Goal: Transaction & Acquisition: Purchase product/service

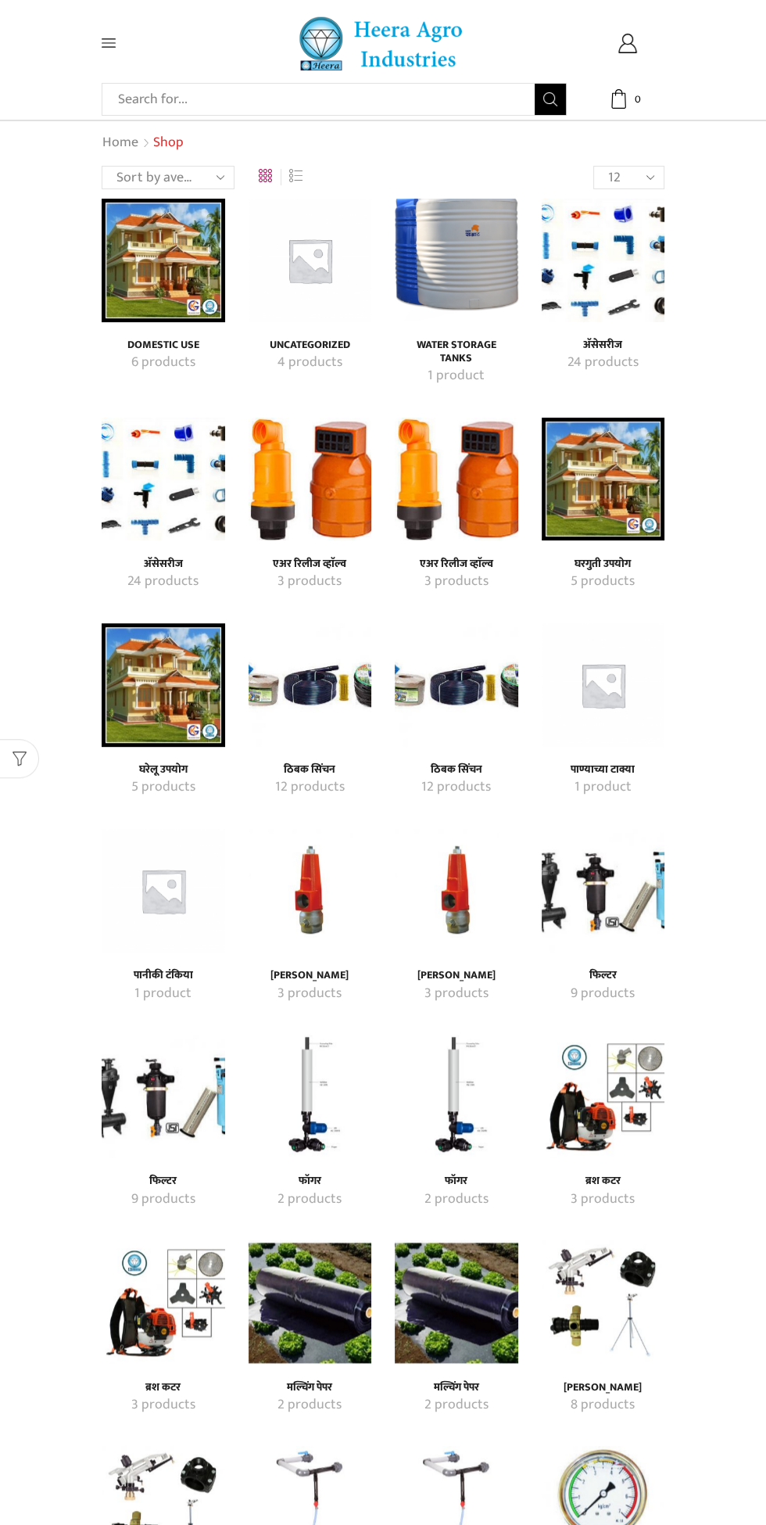
click at [405, 99] on input "Search input" at bounding box center [322, 99] width 425 height 31
type input "Tee"
click at [535, 84] on button "Search" at bounding box center [550, 99] width 31 height 31
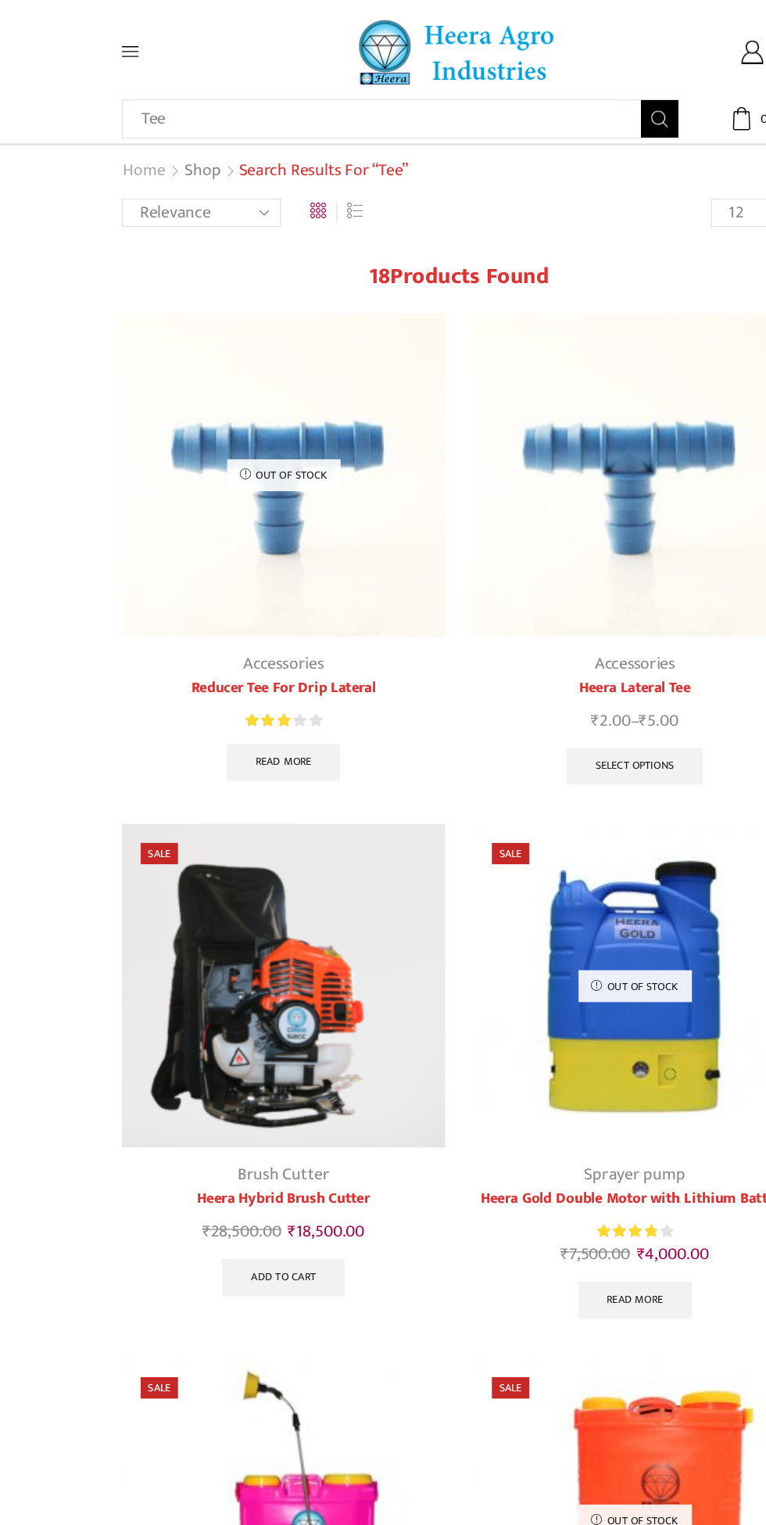
click at [116, 145] on link "Home" at bounding box center [121, 143] width 38 height 20
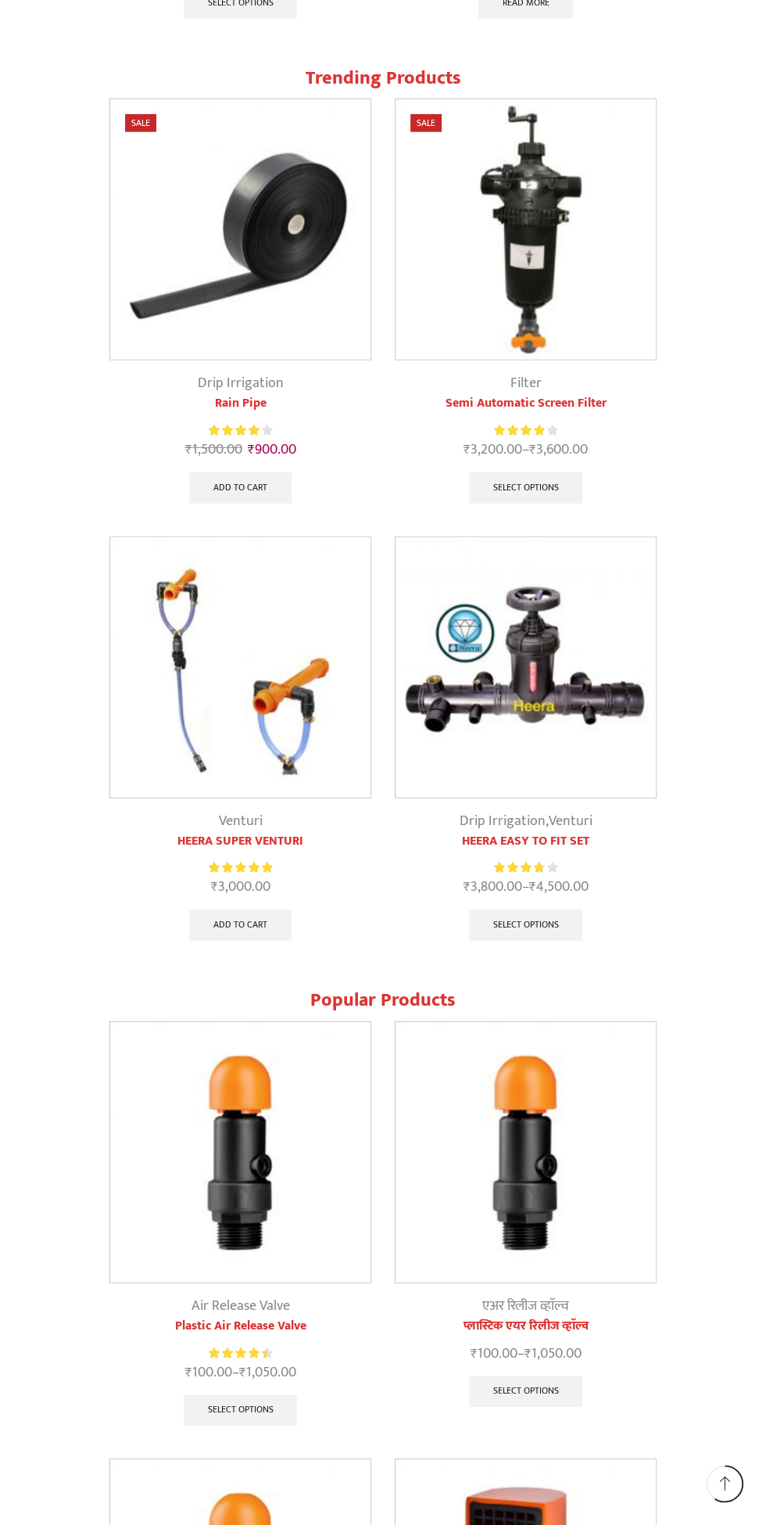
scroll to position [2332, 0]
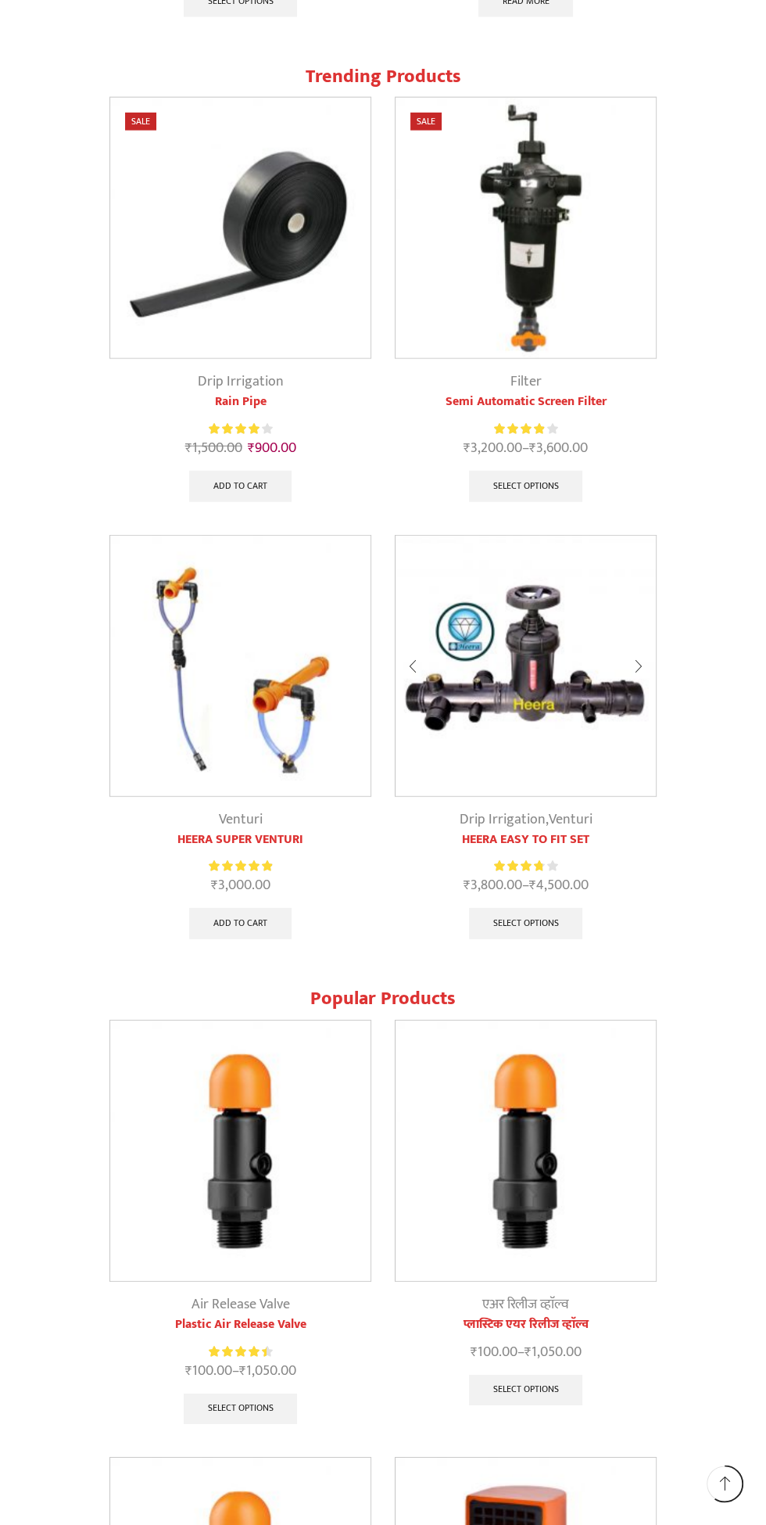
click at [550, 655] on img at bounding box center [526, 666] width 260 height 260
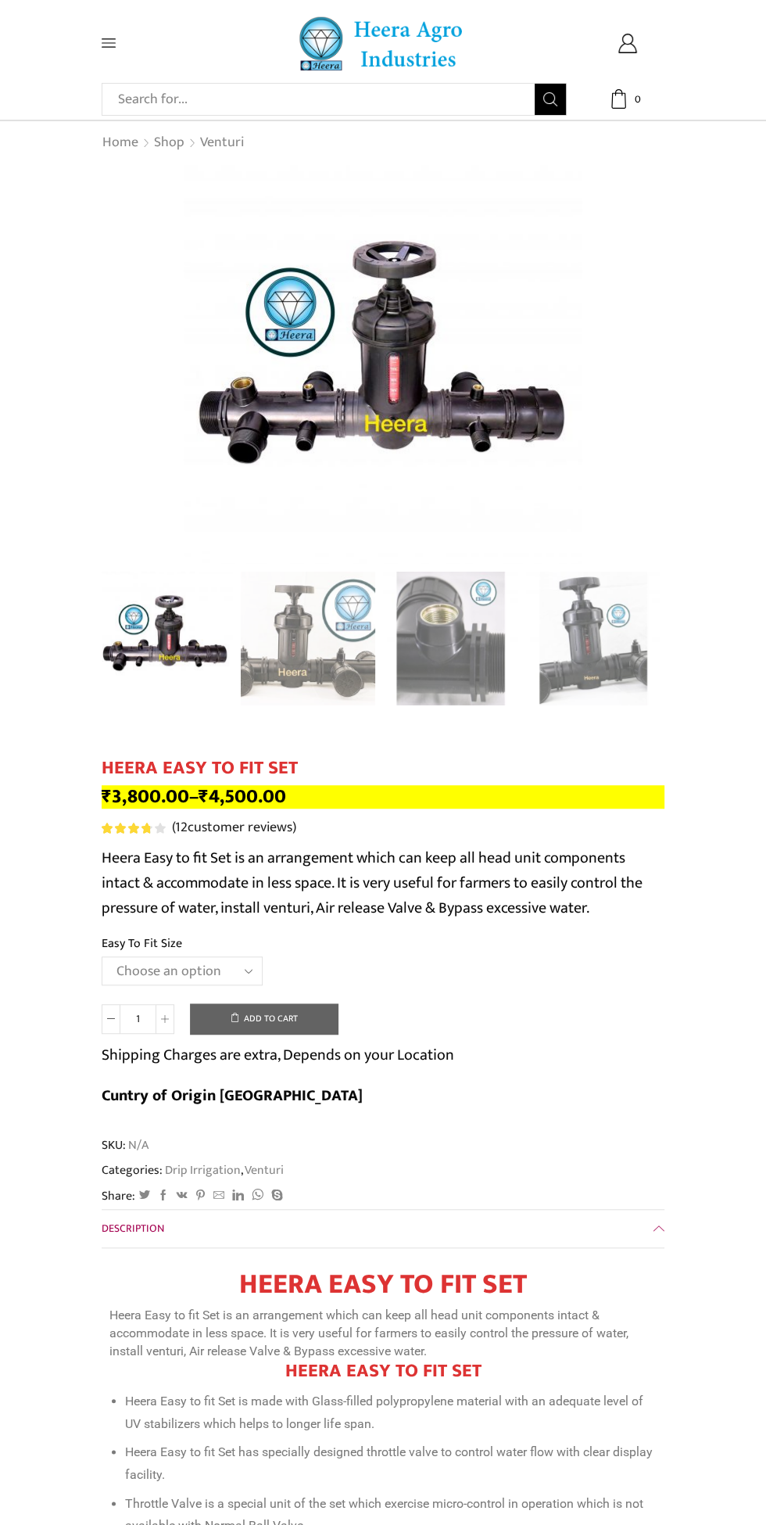
click at [195, 966] on select "Choose an option 2" Easy To Fit 2.5" Easy To Fit 3" Easy To Fit" at bounding box center [182, 970] width 161 height 29
click at [102, 956] on select "Choose an option 2" Easy To Fit 2.5" Easy To Fit 3" Easy To Fit" at bounding box center [182, 970] width 161 height 29
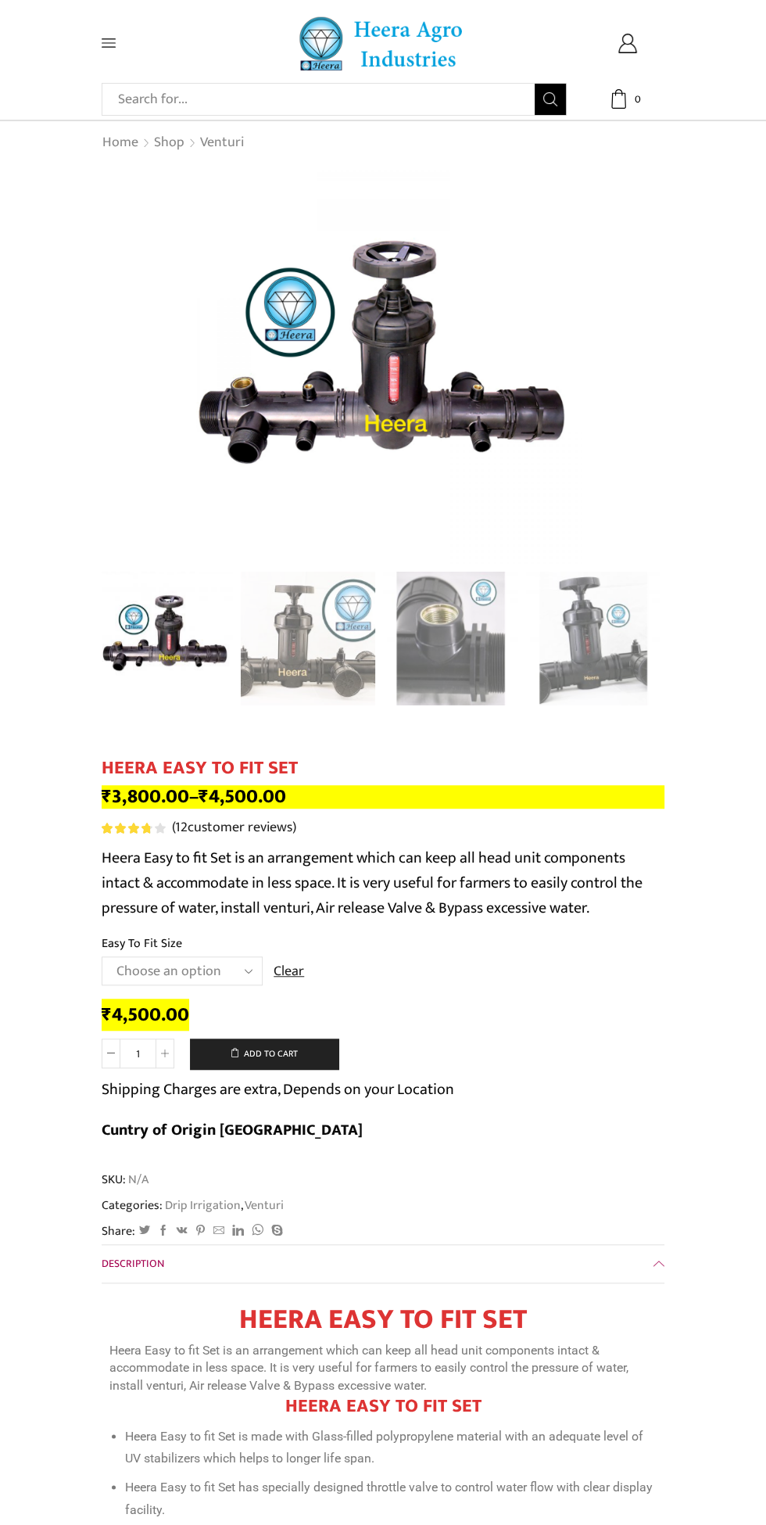
click at [215, 966] on select "Choose an option 2" Easy To Fit 2.5" Easy To Fit 3" Easy To Fit" at bounding box center [182, 970] width 161 height 29
click at [102, 956] on select "Choose an option 2" Easy To Fit 2.5" Easy To Fit 3" Easy To Fit" at bounding box center [182, 970] width 161 height 29
click at [212, 970] on select "Choose an option 2" Easy To Fit 2.5" Easy To Fit 3" Easy To Fit" at bounding box center [182, 970] width 161 height 29
click at [102, 956] on select "Choose an option 2" Easy To Fit 2.5" Easy To Fit 3" Easy To Fit" at bounding box center [182, 970] width 161 height 29
select select "2.5" Easy To Fit"
